Goal: Information Seeking & Learning: Find specific fact

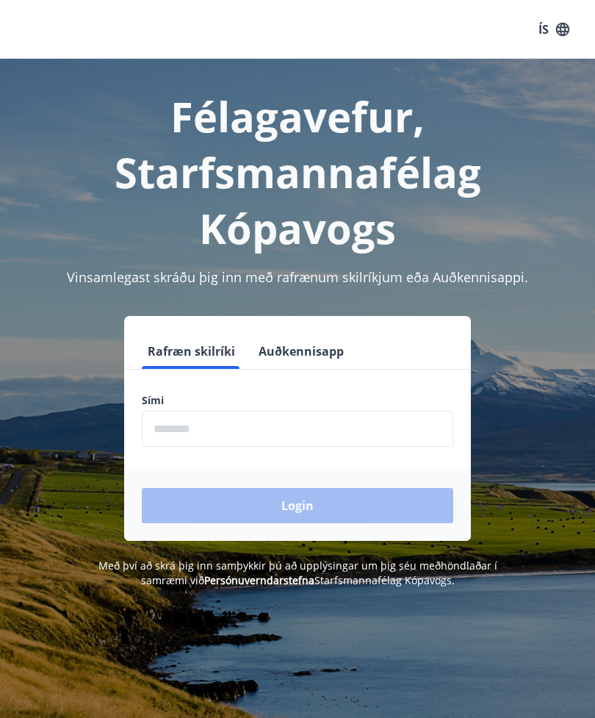
click at [217, 423] on input "phone" at bounding box center [298, 429] width 312 height 36
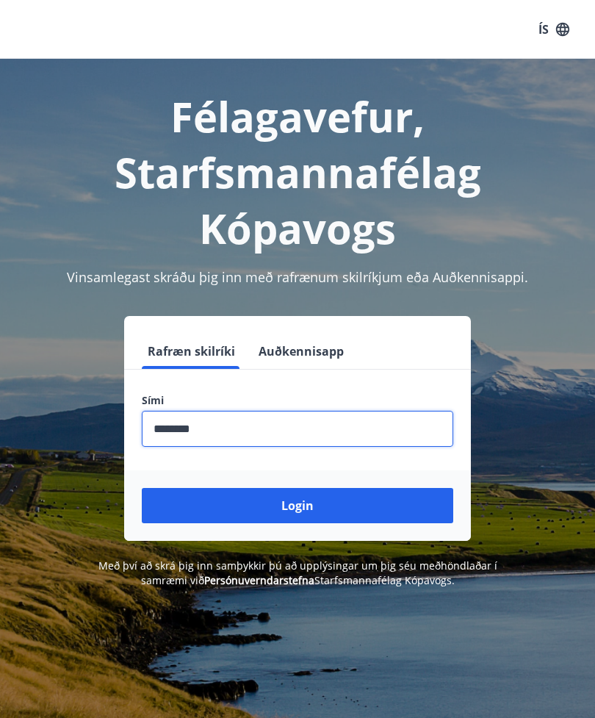
type input "********"
click at [298, 506] on button "Login" at bounding box center [298, 505] width 312 height 35
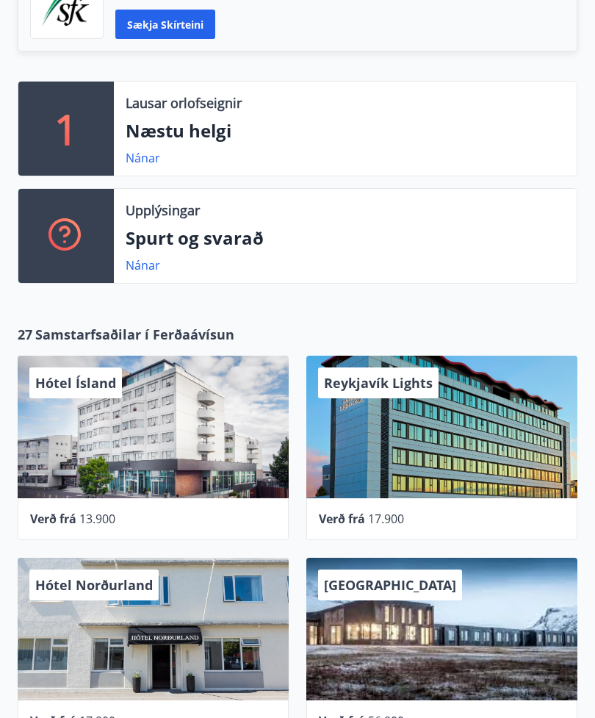
scroll to position [424, 0]
click at [141, 260] on link "Nánar" at bounding box center [143, 265] width 35 height 16
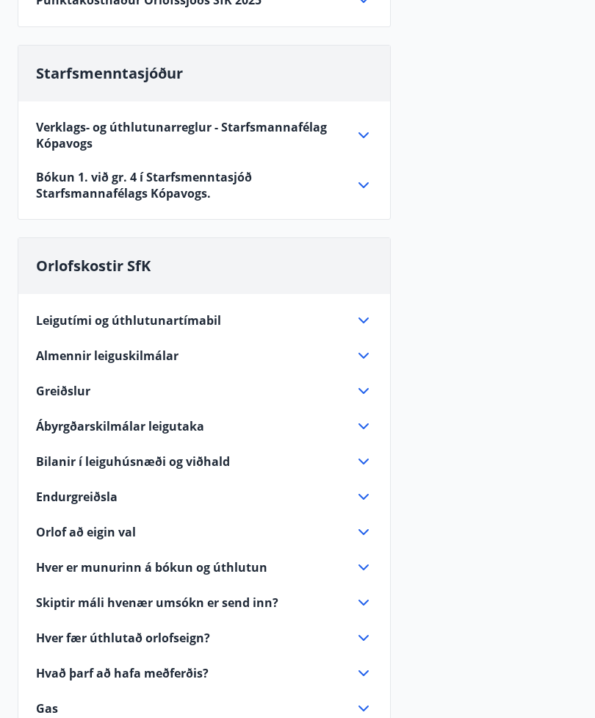
scroll to position [683, 0]
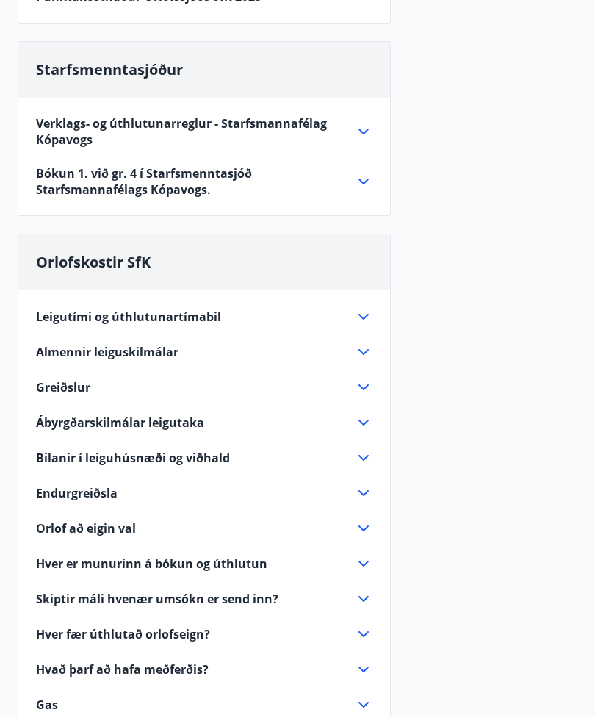
click at [366, 522] on icon at bounding box center [364, 529] width 18 height 18
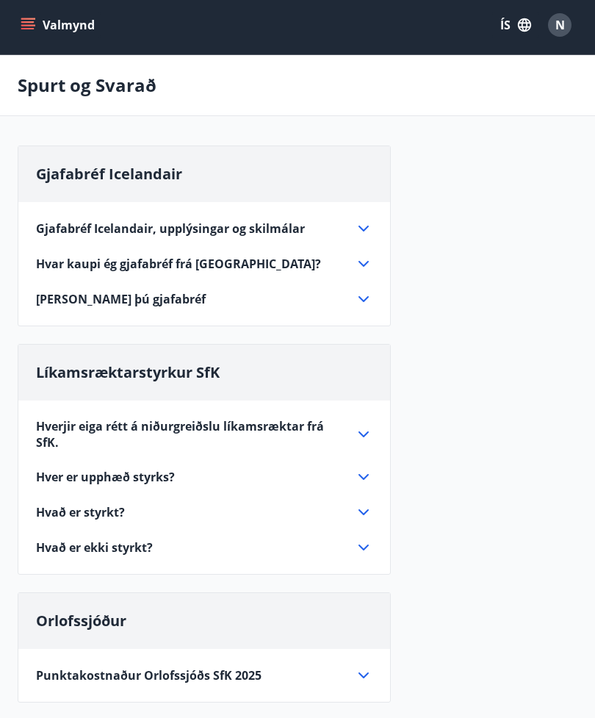
scroll to position [2, 0]
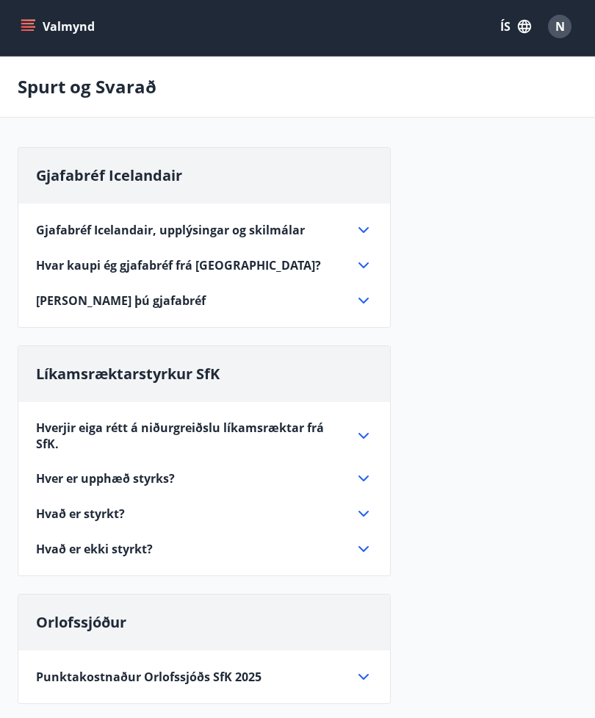
click at [366, 254] on div "Gjafabréf Icelandair, upplýsingar og skilmálar Gjafabréfin eru seld á 18.000 kr…" at bounding box center [204, 257] width 372 height 106
click at [367, 252] on div "Gjafabréf Icelandair, upplýsingar og skilmálar Gjafabréfin eru seld á 18.000 kr…" at bounding box center [204, 257] width 372 height 106
click at [368, 251] on div "Gjafabréf Icelandair, upplýsingar og skilmálar Gjafabréfin eru seld á 18.000 kr…" at bounding box center [204, 257] width 372 height 106
click at [256, 259] on span "Hvar kaupi ég gjafabréf frá Icelandair?" at bounding box center [178, 266] width 285 height 16
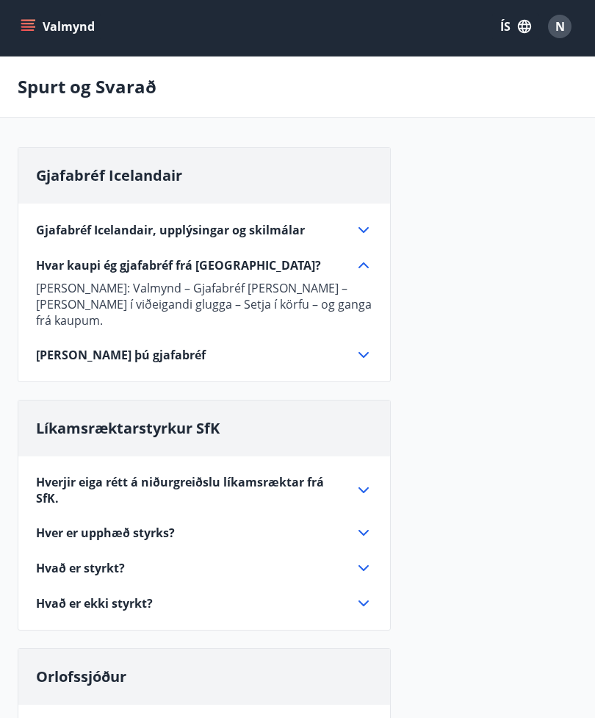
click at [362, 226] on icon at bounding box center [364, 230] width 18 height 18
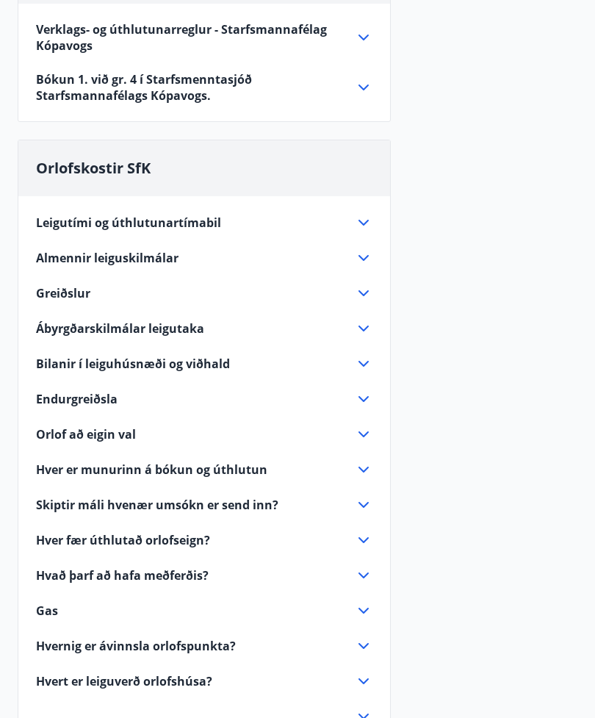
scroll to position [1500, 0]
